Goal: Check status

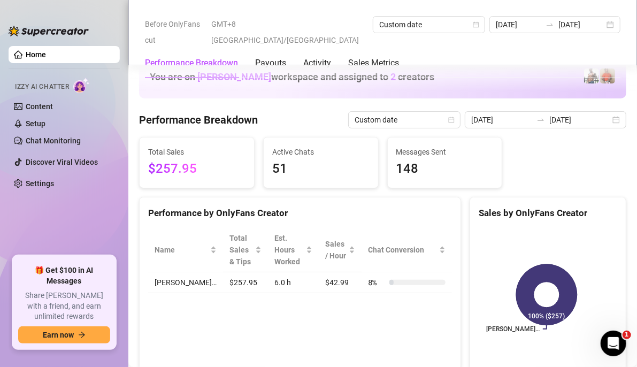
scroll to position [1443, 0]
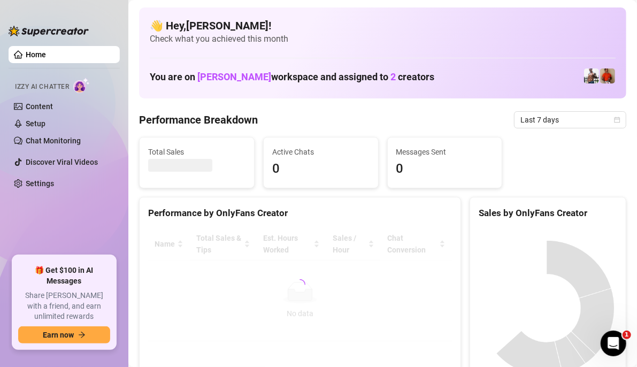
click at [612, 118] on div "Last 7 days" at bounding box center [570, 119] width 112 height 17
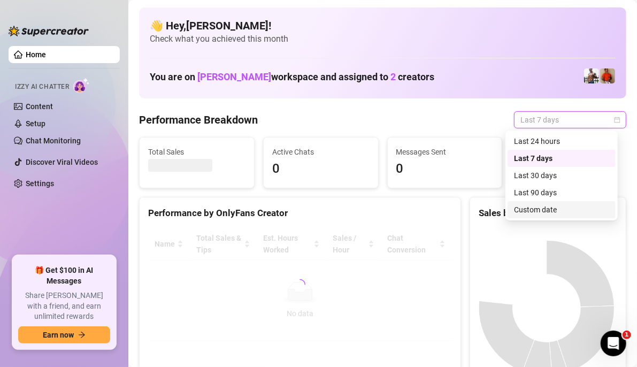
click at [541, 208] on div "Custom date" at bounding box center [561, 210] width 95 height 12
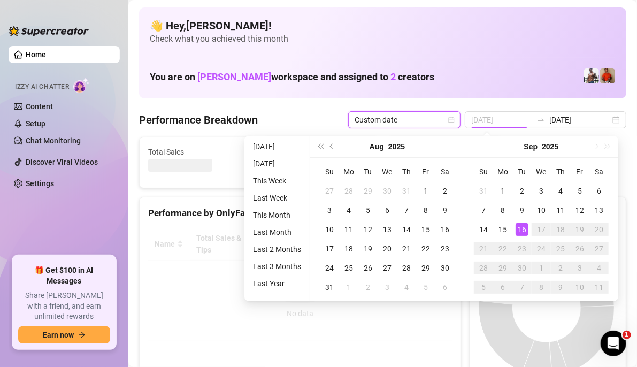
click at [521, 225] on div "16" at bounding box center [522, 229] width 13 height 13
type input "[DATE]"
click at [521, 225] on div "16" at bounding box center [522, 229] width 13 height 13
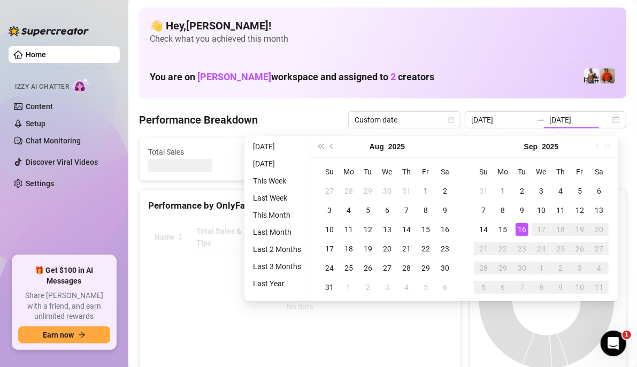
type input "[DATE]"
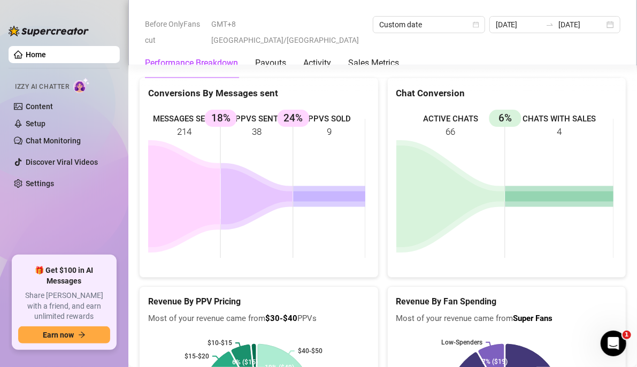
scroll to position [1445, 0]
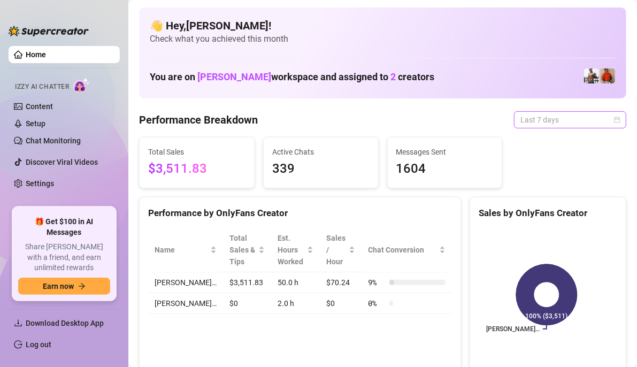
click at [605, 118] on span "Last 7 days" at bounding box center [571, 120] width 100 height 16
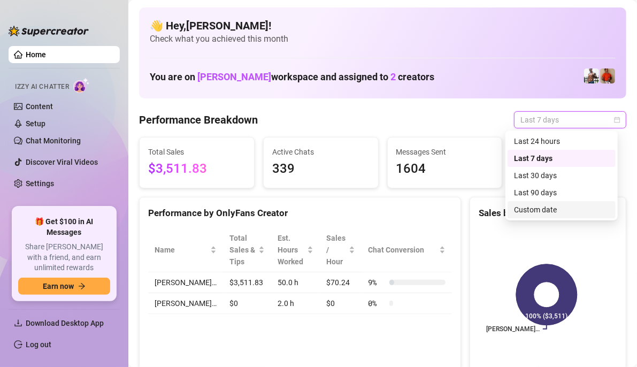
click at [544, 215] on div "Custom date" at bounding box center [561, 210] width 95 height 12
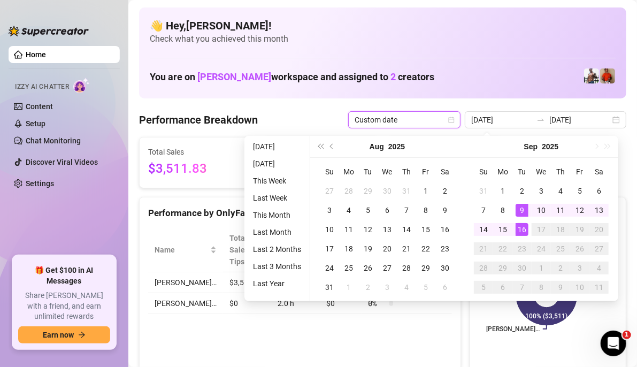
type input "[DATE]"
click at [521, 233] on div "16" at bounding box center [522, 229] width 13 height 13
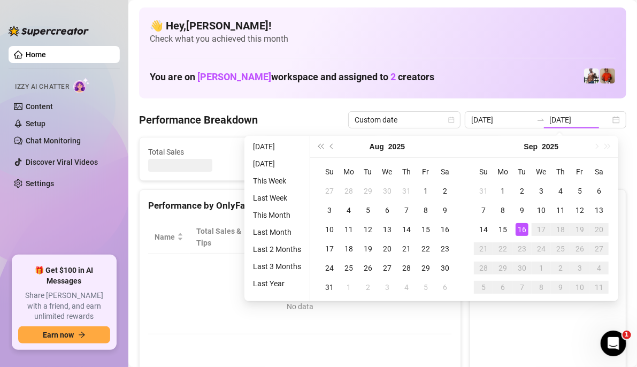
type input "[DATE]"
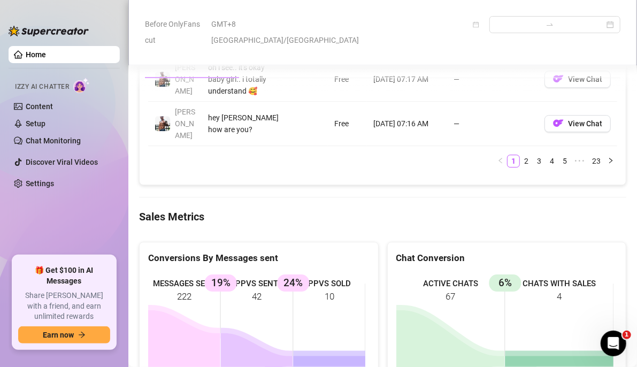
scroll to position [1445, 0]
